Goal: Information Seeking & Learning: Learn about a topic

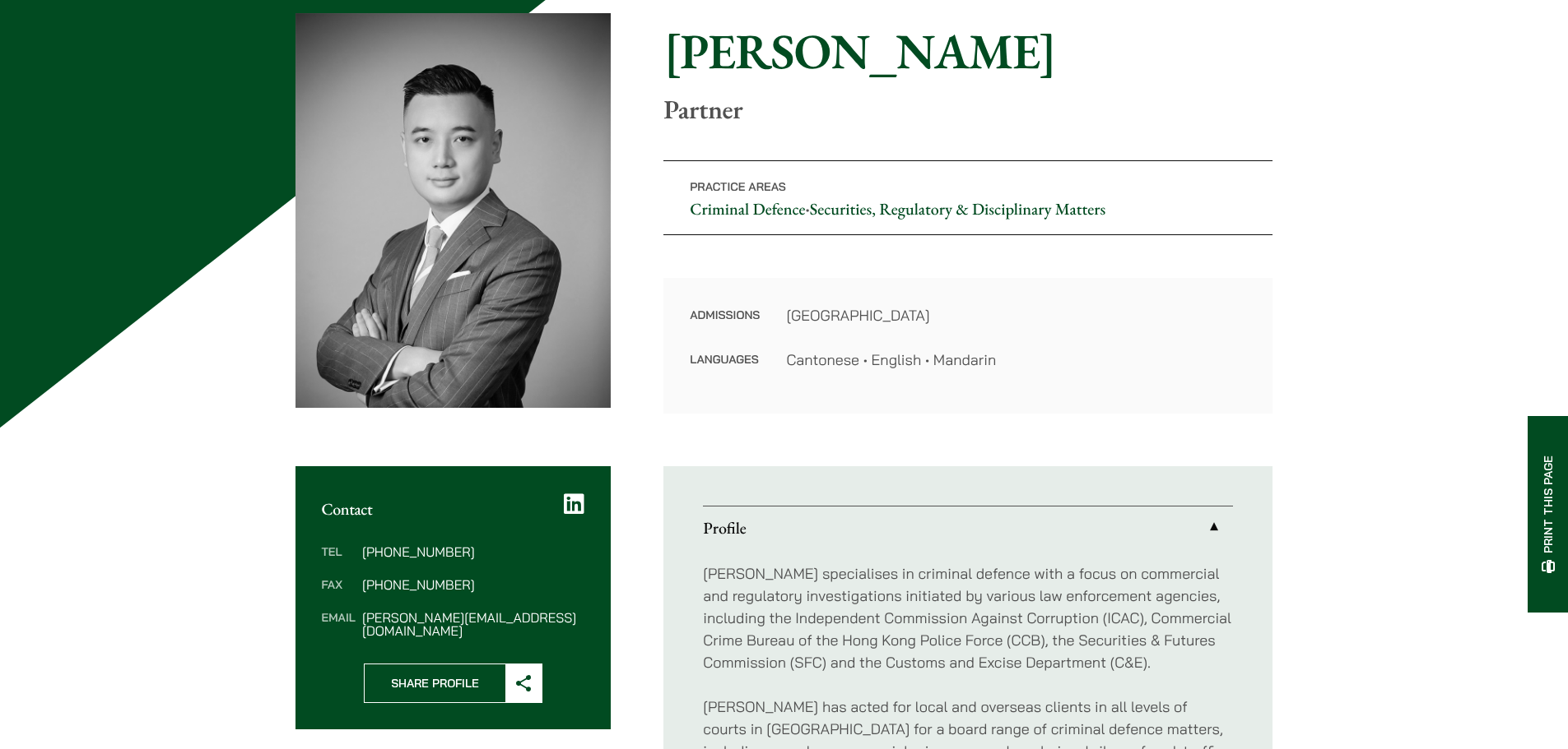
scroll to position [164, 0]
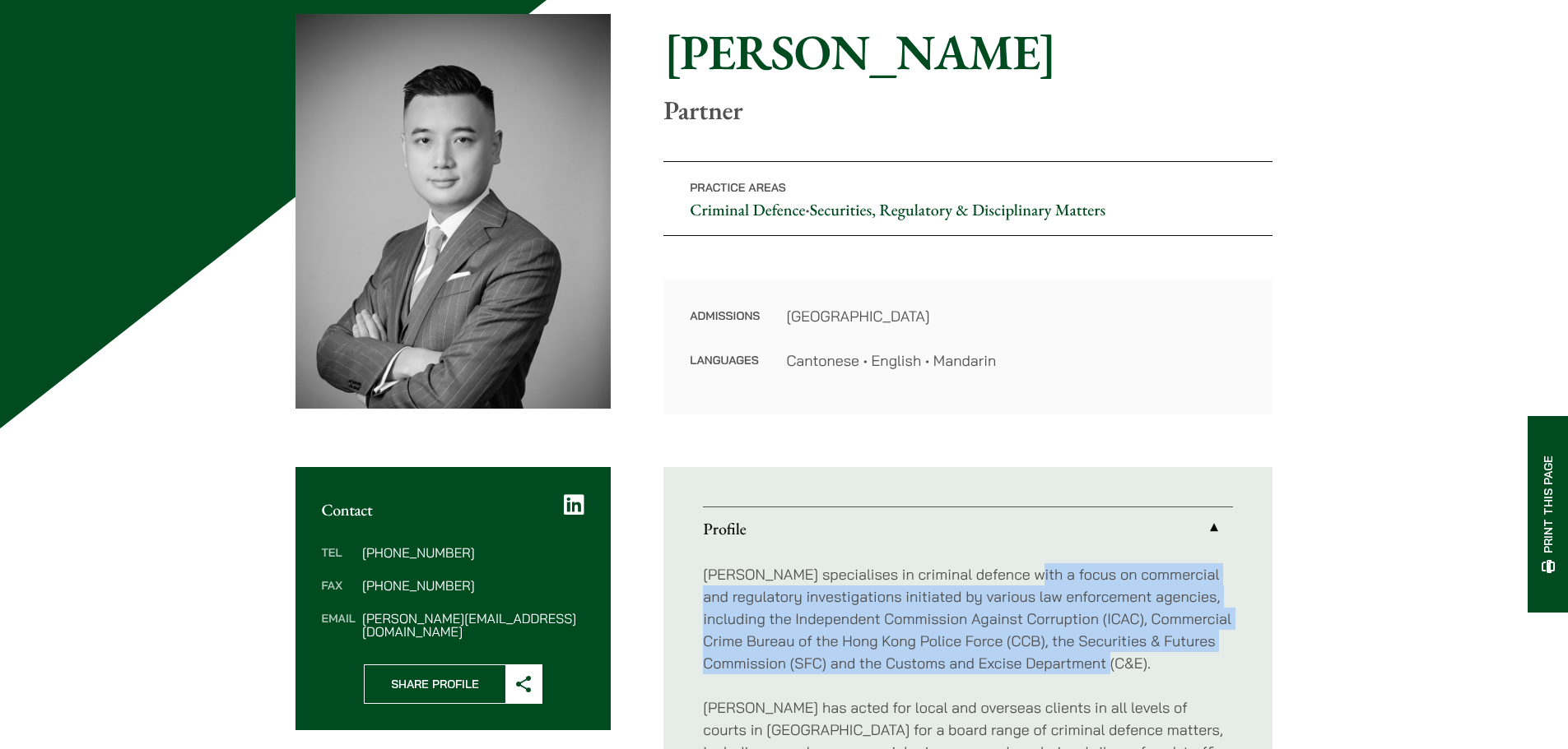
drag, startPoint x: 1020, startPoint y: 573, endPoint x: 1219, endPoint y: 672, distance: 222.3
click at [1219, 672] on p "[PERSON_NAME] specialises in criminal defence with a focus on commercial and re…" at bounding box center [967, 619] width 530 height 111
copy p "focus on commercial and regulatory investigations initiated by various law enfo…"
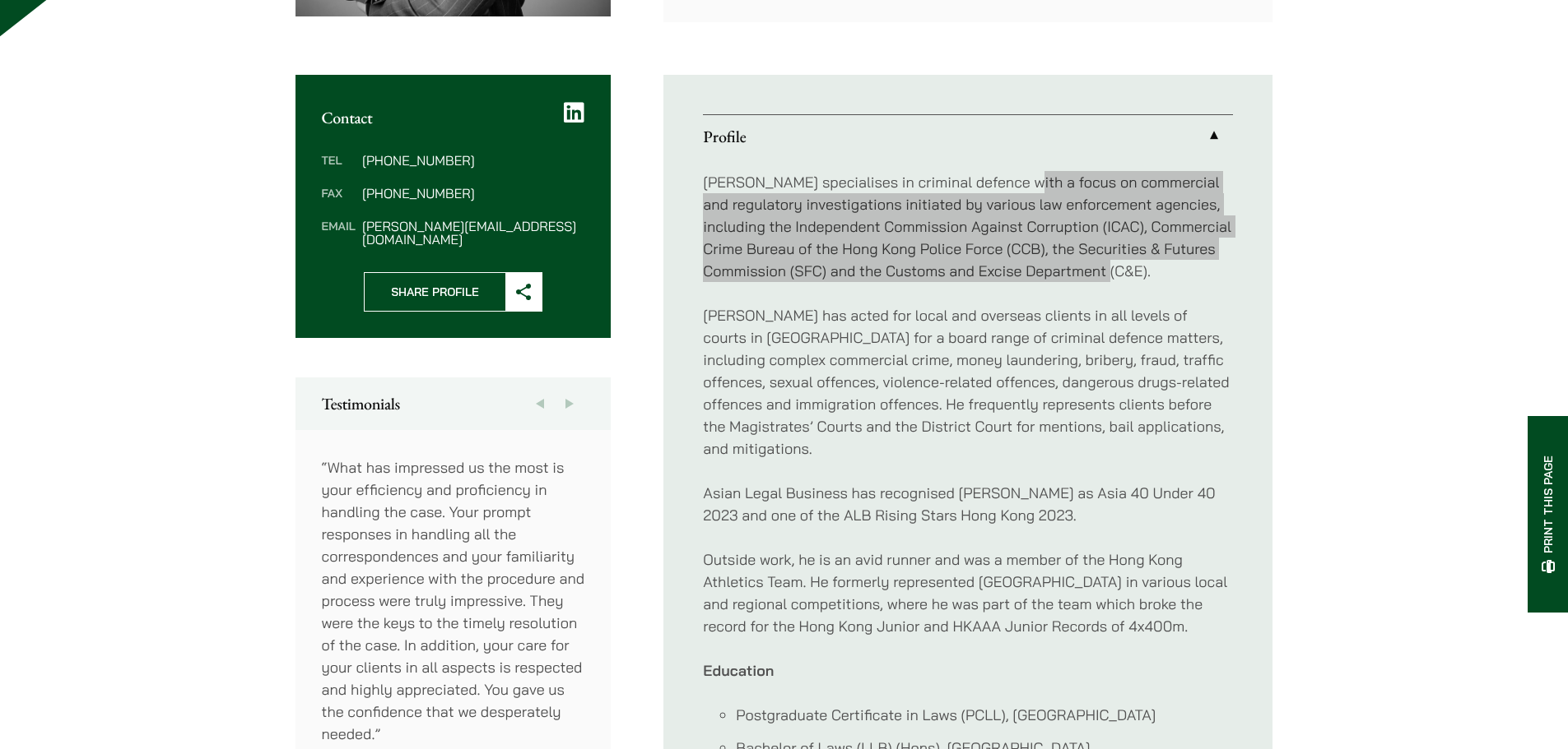
scroll to position [576, 0]
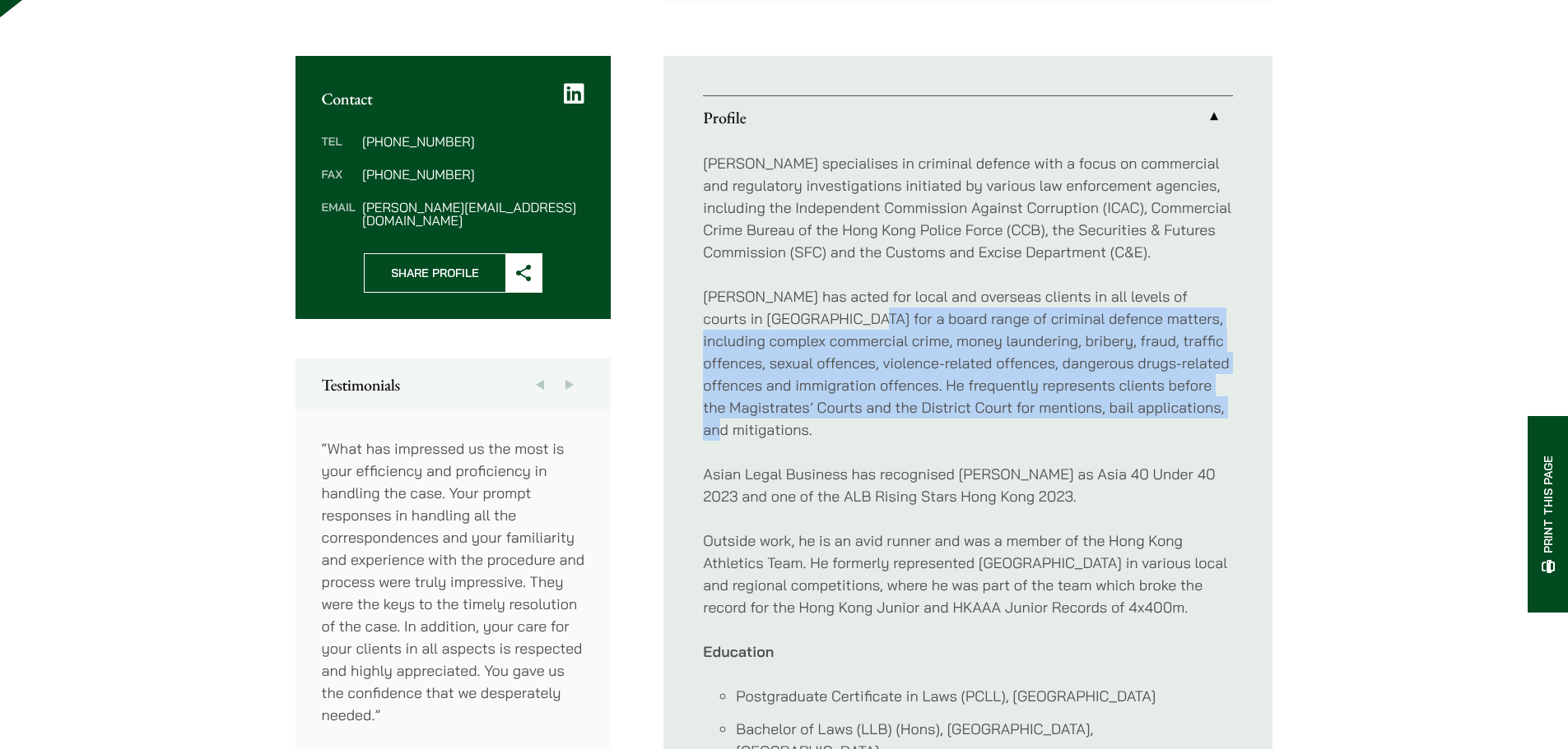
drag, startPoint x: 809, startPoint y: 321, endPoint x: 827, endPoint y: 438, distance: 118.4
click at [827, 438] on p "[PERSON_NAME] has acted for local and overseas clients in all levels of courts …" at bounding box center [967, 363] width 530 height 155
click at [825, 438] on p "[PERSON_NAME] has acted for local and overseas clients in all levels of courts …" at bounding box center [967, 363] width 530 height 155
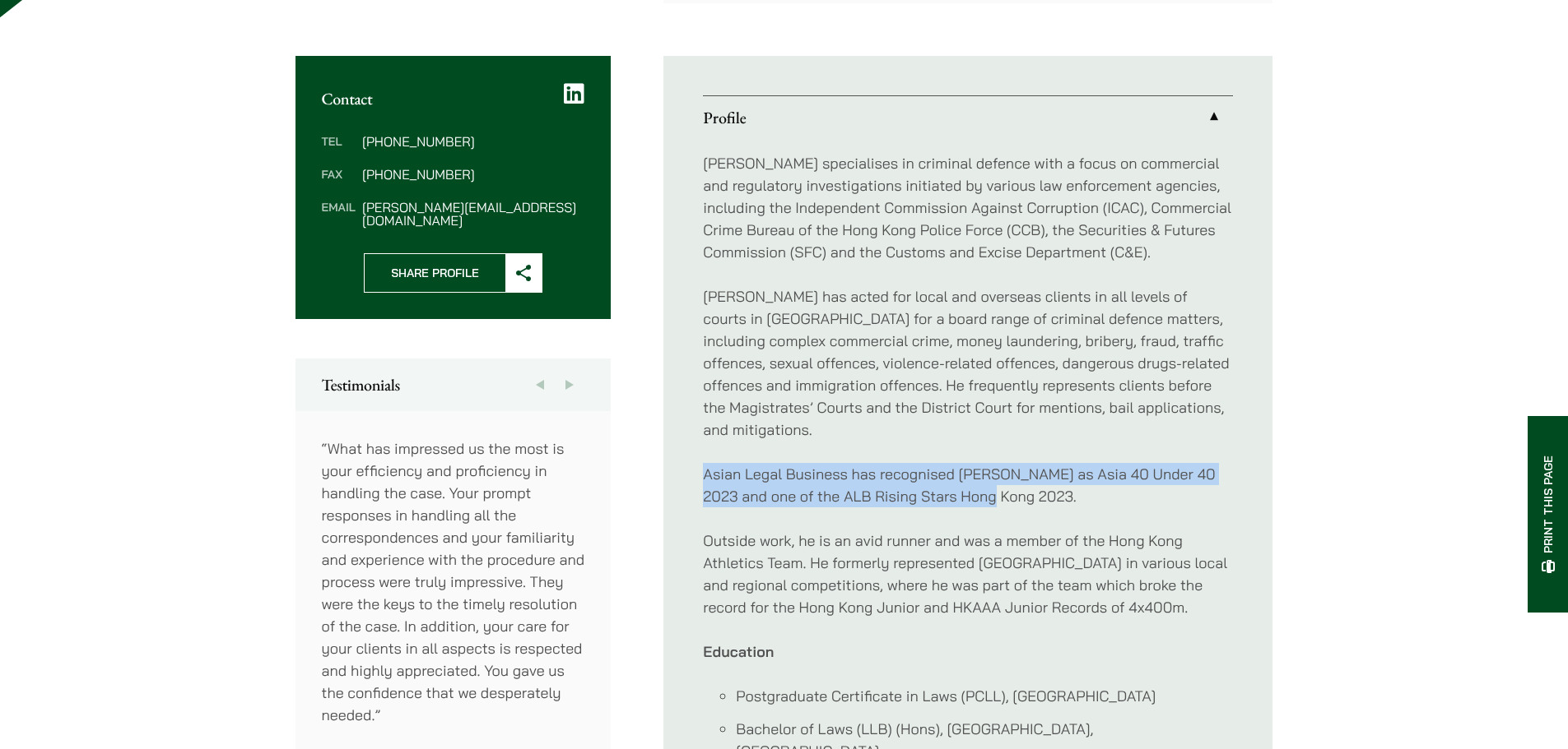
drag, startPoint x: 689, startPoint y: 470, endPoint x: 973, endPoint y: 506, distance: 286.3
click at [973, 506] on ul "Profile [PERSON_NAME] specialises in criminal defence with a focus on commercia…" at bounding box center [967, 485] width 609 height 859
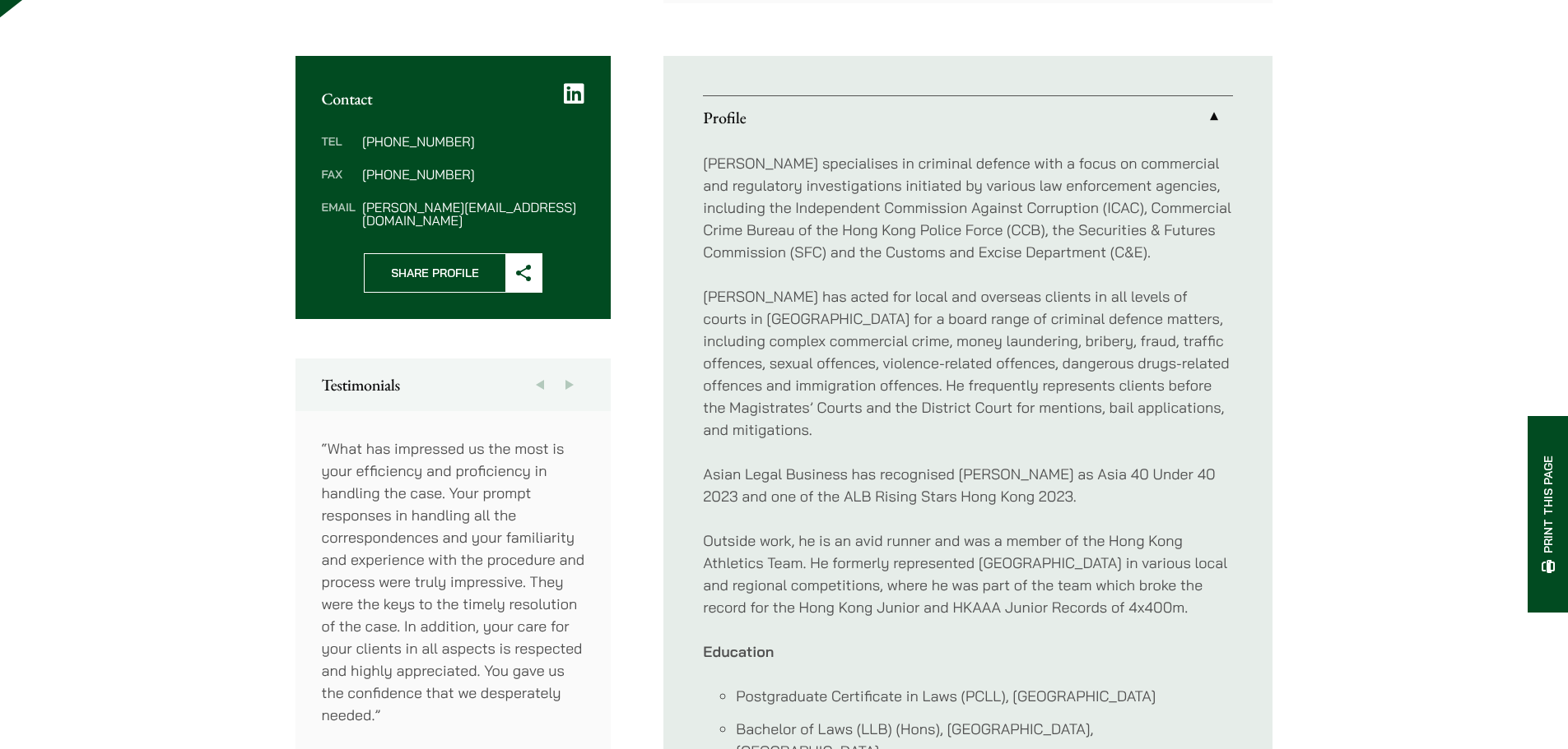
click at [1040, 506] on p "Asian Legal Business has recognised [PERSON_NAME] as Asia 40 Under 40 2023 and …" at bounding box center [967, 485] width 530 height 44
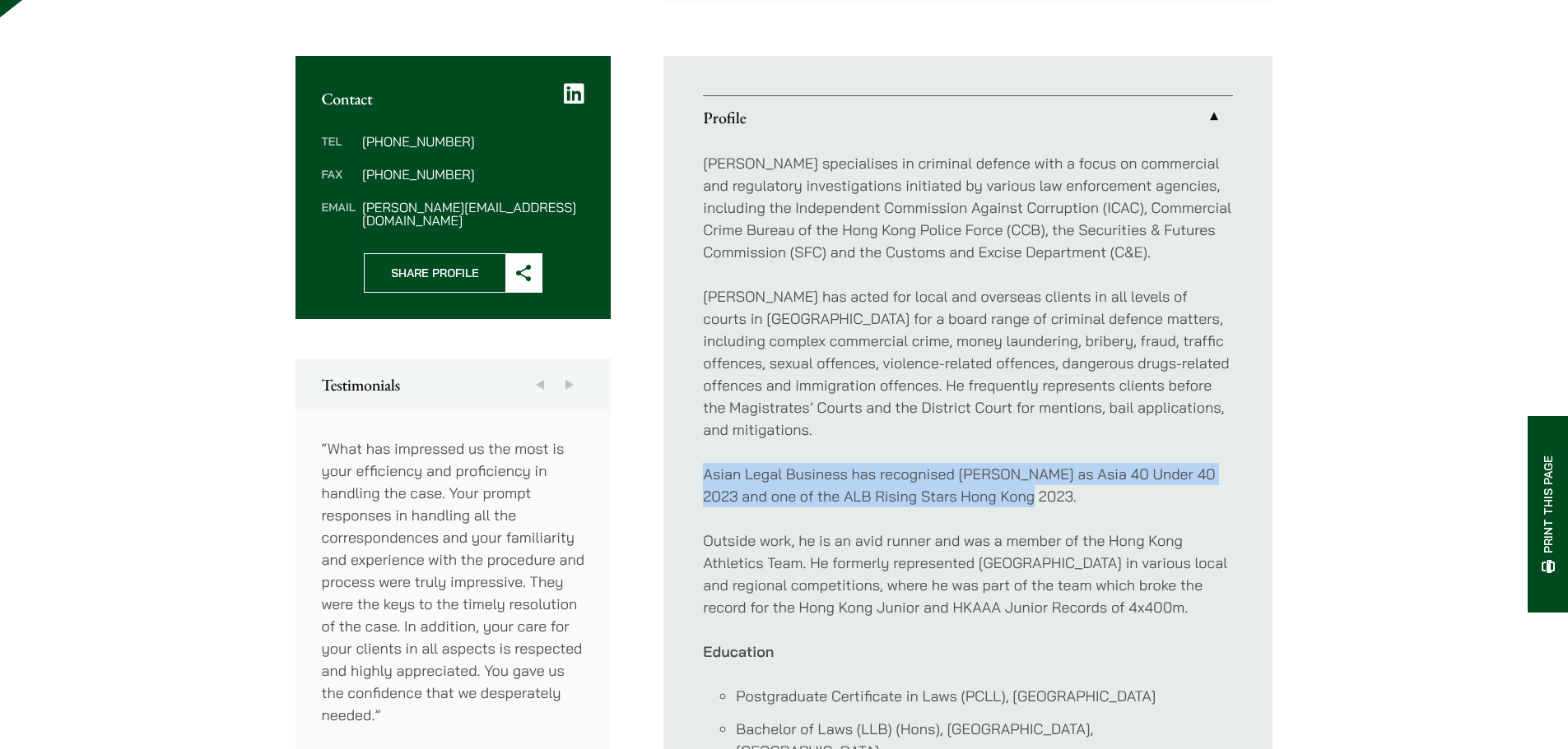
drag, startPoint x: 1022, startPoint y: 495, endPoint x: 672, endPoint y: 484, distance: 350.2
click at [672, 484] on ul "Profile [PERSON_NAME] specialises in criminal defence with a focus on commercia…" at bounding box center [967, 485] width 609 height 859
copy p "Asian Legal Business has recognised [PERSON_NAME] as Asia 40 Under 40 2023 and …"
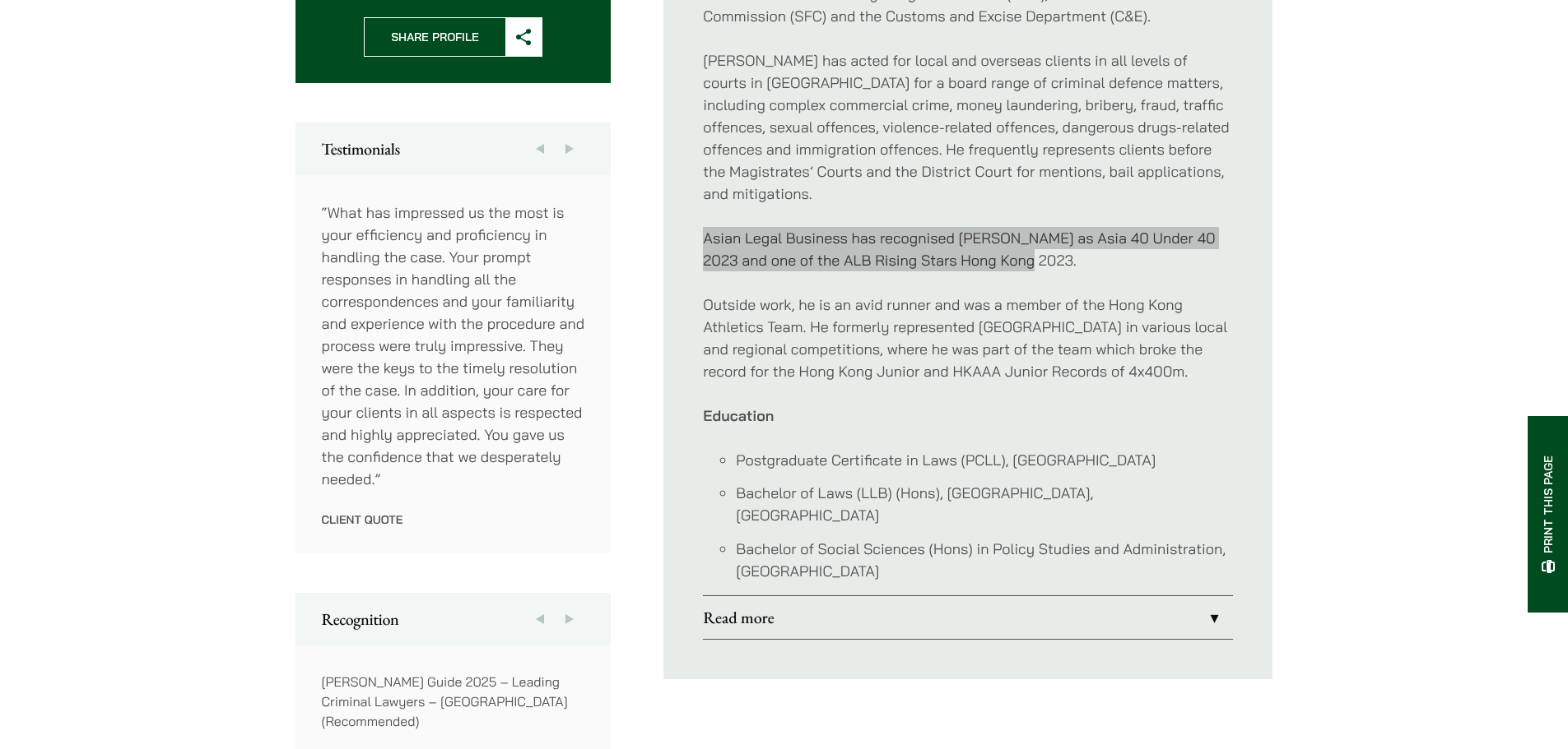
scroll to position [904, 0]
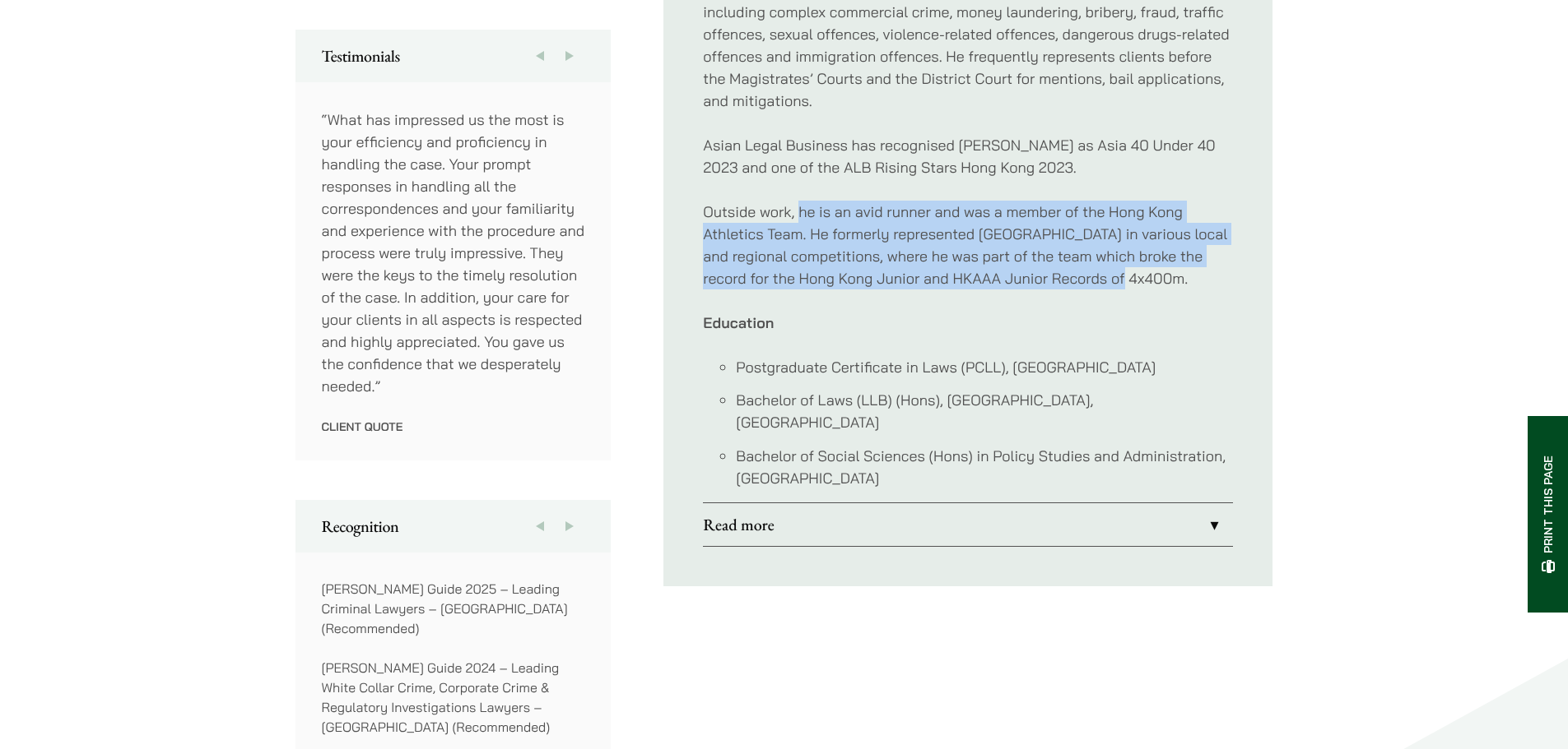
drag, startPoint x: 799, startPoint y: 215, endPoint x: 1237, endPoint y: 283, distance: 443.2
click at [1237, 283] on ul "Profile [PERSON_NAME] specialises in criminal defence with a focus on commercia…" at bounding box center [967, 156] width 609 height 859
copy p "he is an avid runner and was a member of the Hong Kong Athletics Team. He forme…"
drag, startPoint x: 944, startPoint y: 454, endPoint x: 693, endPoint y: 359, distance: 268.4
click at [693, 359] on ul "Profile [PERSON_NAME] specialises in criminal defence with a focus on commercia…" at bounding box center [967, 156] width 609 height 859
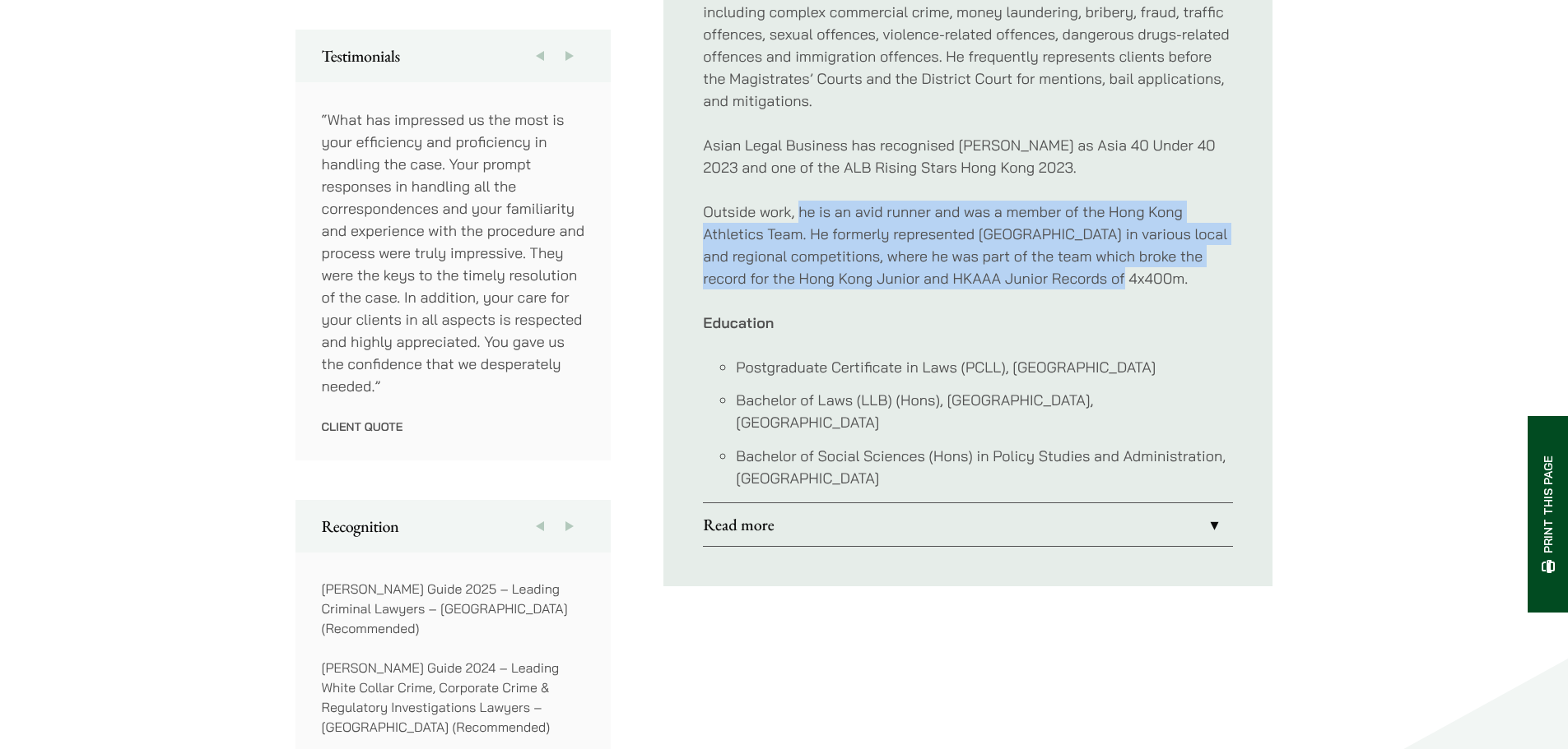
copy ul "Postgraduate Certificate in Laws (PCLL), [GEOGRAPHIC_DATA] Bachelor of Laws (LL…"
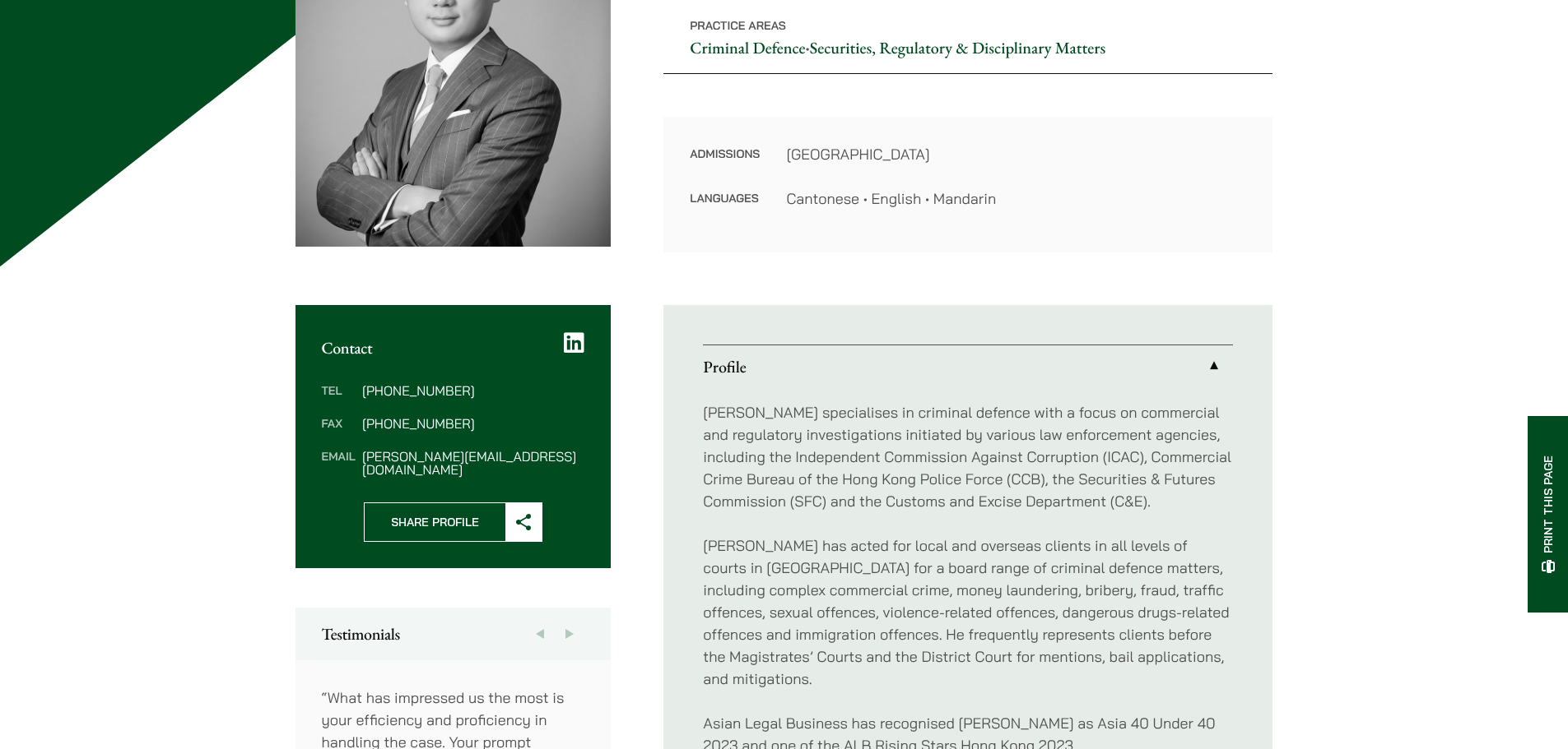
scroll to position [658, 0]
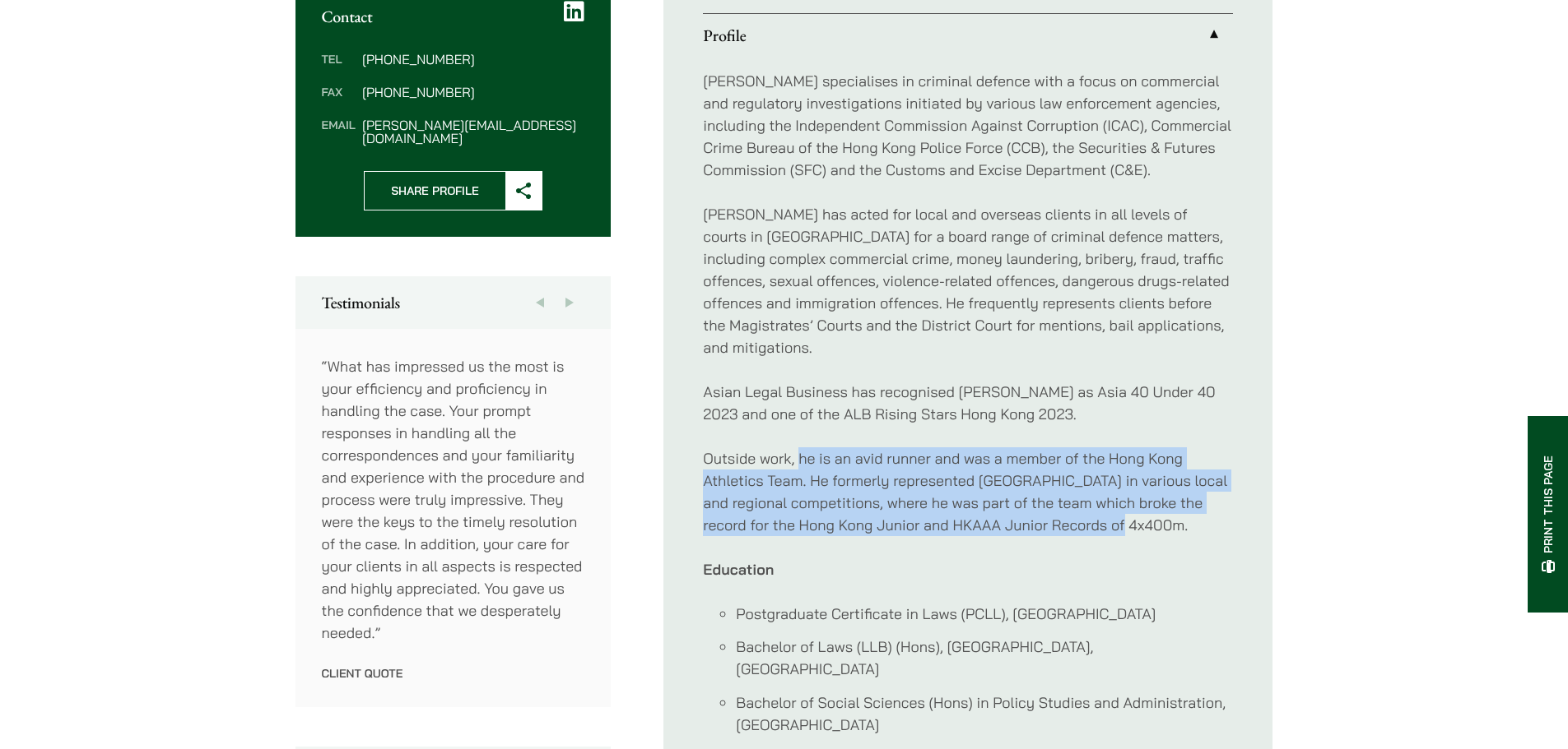
click at [811, 432] on div "[PERSON_NAME] specialises in criminal defence with a focus on commercial and re…" at bounding box center [967, 403] width 530 height 692
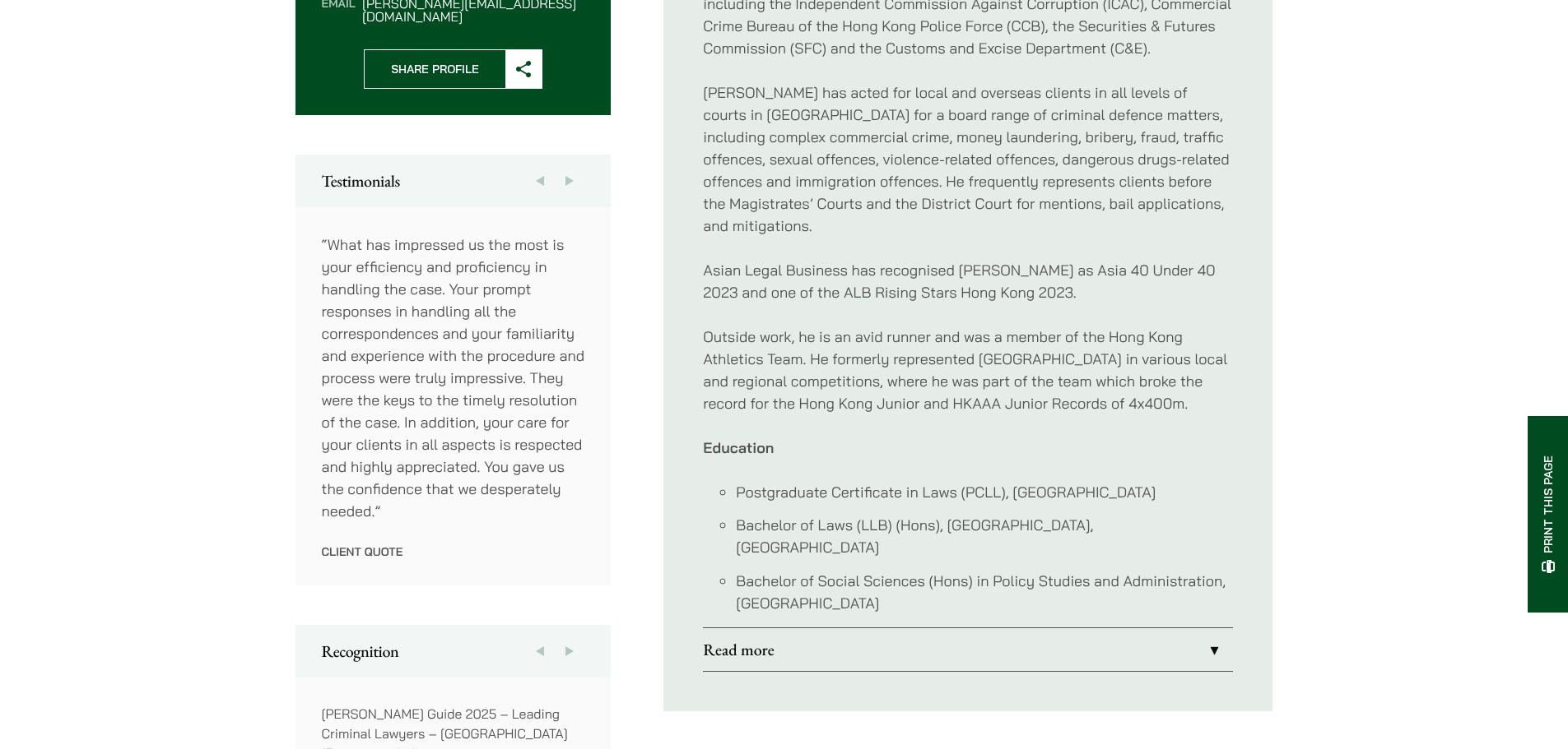
scroll to position [904, 0]
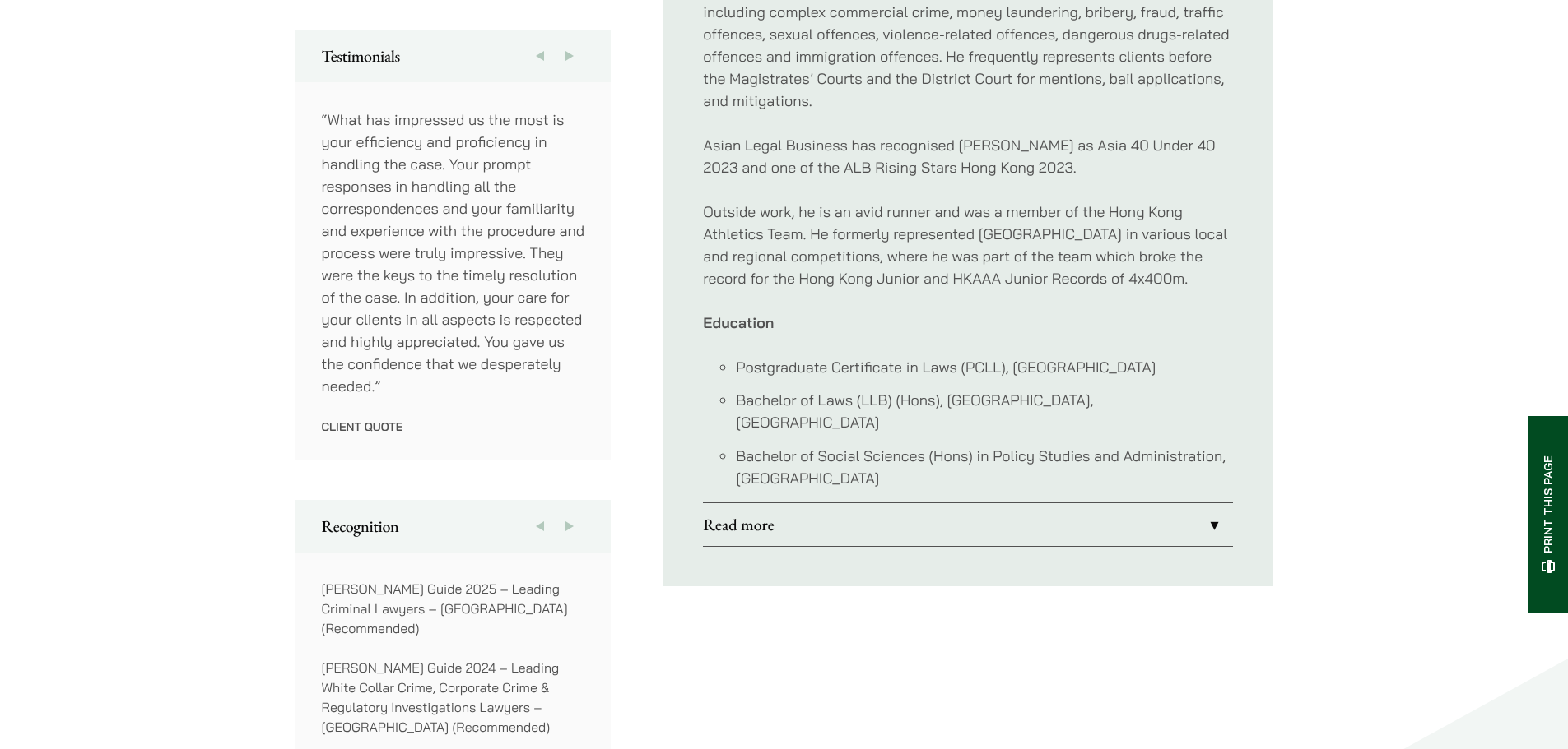
click at [916, 504] on link "Read more" at bounding box center [967, 525] width 530 height 43
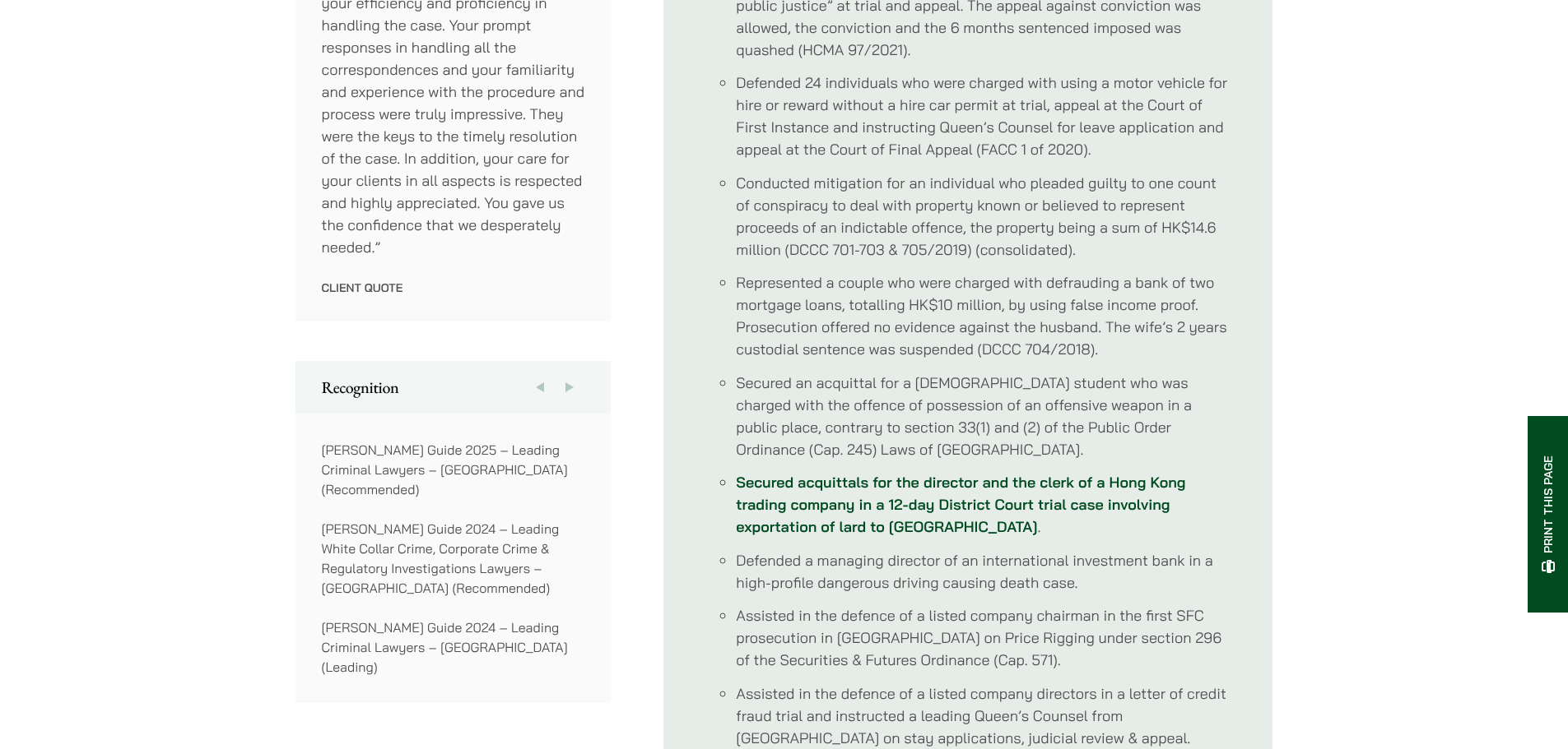
scroll to position [1646, 0]
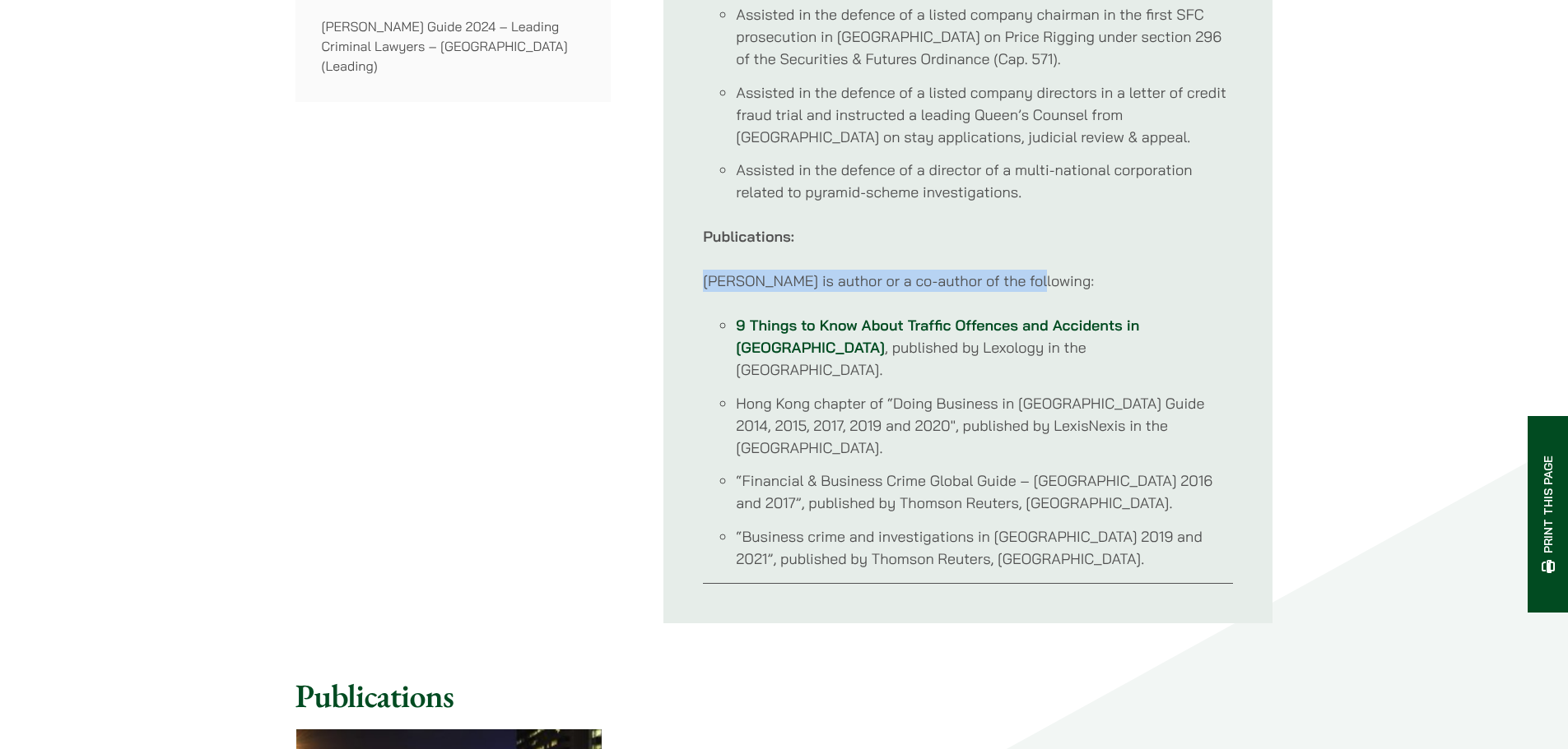
drag, startPoint x: 694, startPoint y: 278, endPoint x: 1032, endPoint y: 262, distance: 338.4
click at [922, 288] on p "[PERSON_NAME] is author or a co-author of the following:" at bounding box center [967, 281] width 530 height 22
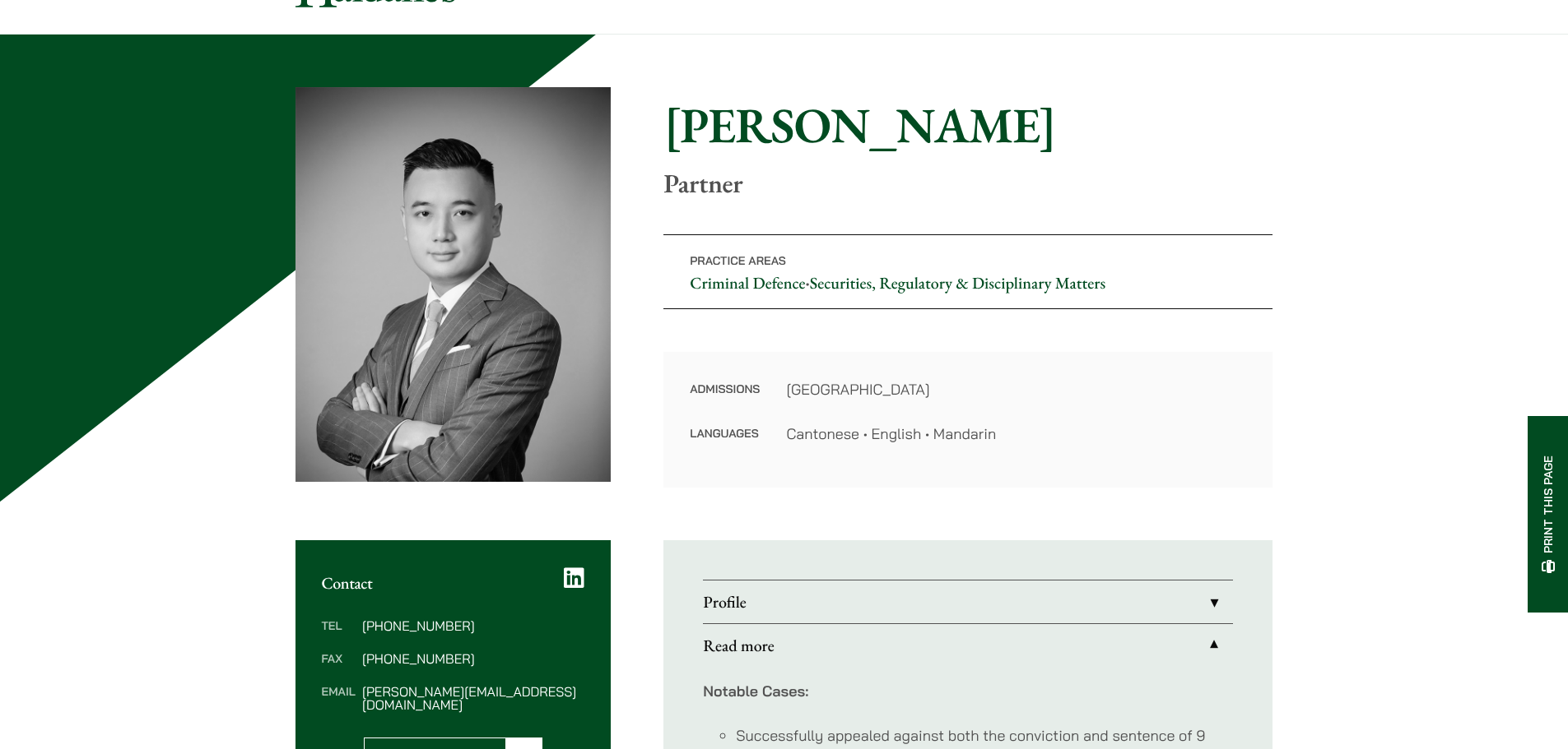
scroll to position [82, 0]
